Goal: Information Seeking & Learning: Learn about a topic

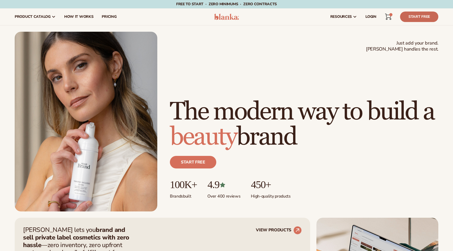
click at [422, 15] on link "Start Free" at bounding box center [419, 17] width 38 height 10
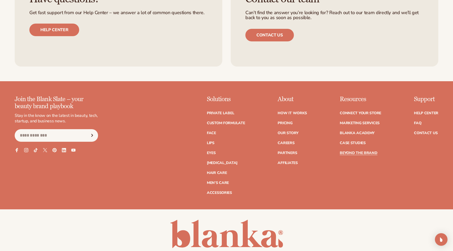
scroll to position [1581, 0]
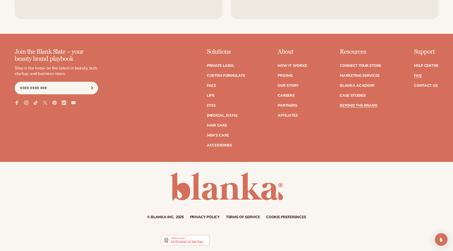
click at [418, 75] on link "FAQ" at bounding box center [417, 76] width 7 height 4
